Goal: Navigation & Orientation: Find specific page/section

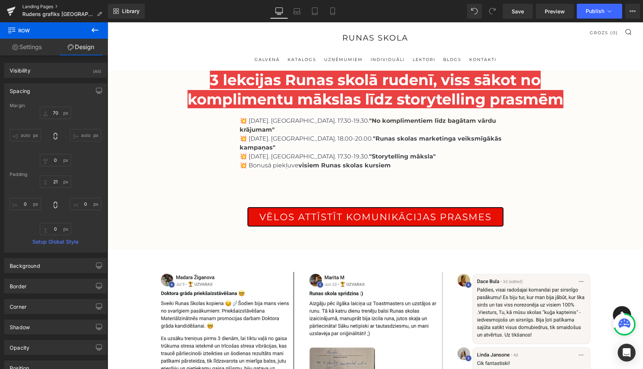
click at [46, 6] on link "Landing Pages" at bounding box center [65, 7] width 86 height 6
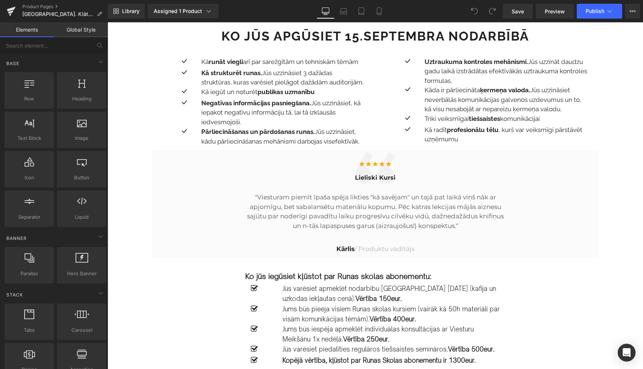
scroll to position [645, 0]
